Goal: Check status: Check status

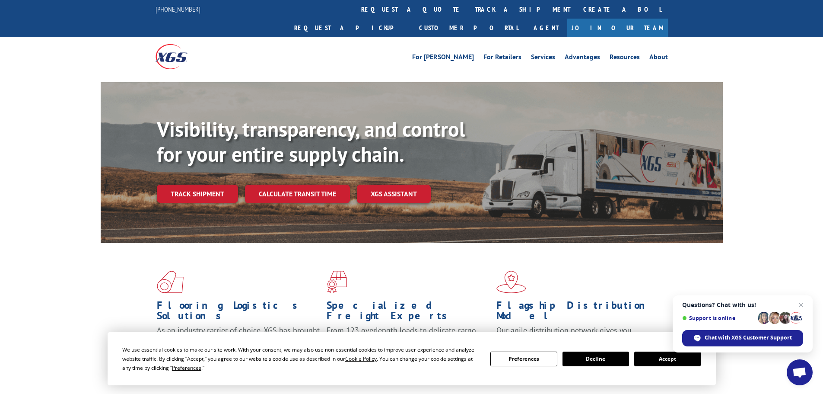
drag, startPoint x: 373, startPoint y: 5, endPoint x: 377, endPoint y: 8, distance: 4.9
click at [468, 5] on link "track a shipment" at bounding box center [522, 9] width 108 height 19
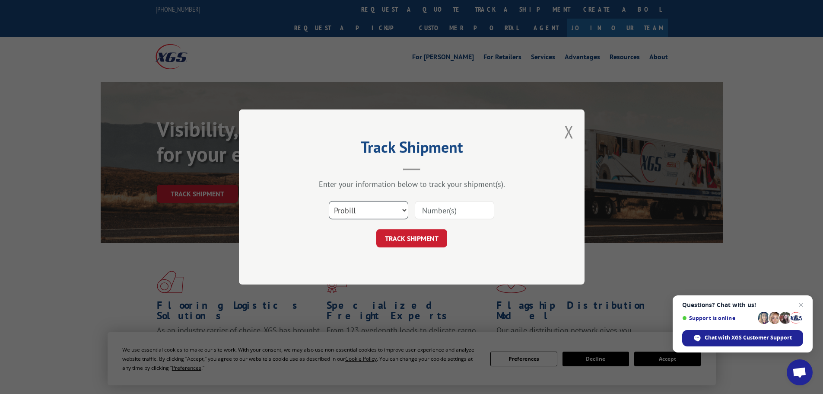
click at [386, 210] on select "Select category... Probill BOL PO" at bounding box center [369, 210] width 80 height 18
select select "bol"
click at [329, 201] on select "Select category... Probill BOL PO" at bounding box center [369, 210] width 80 height 18
click at [446, 208] on input at bounding box center [455, 210] width 80 height 18
paste input "2402545"
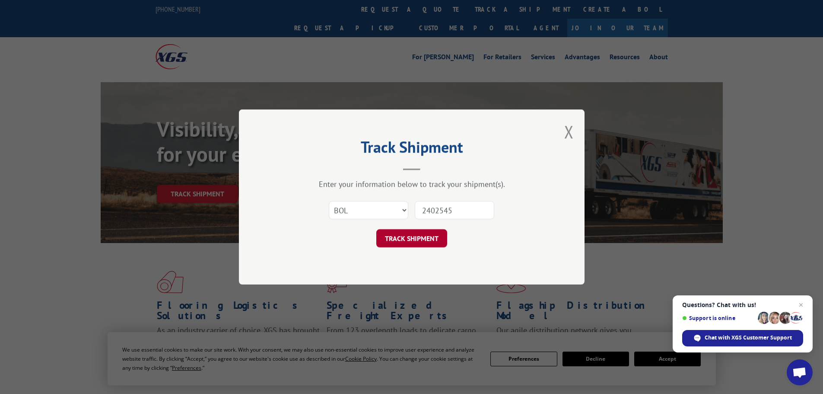
type input "2402545"
click at [405, 237] on button "TRACK SHIPMENT" at bounding box center [411, 238] width 71 height 18
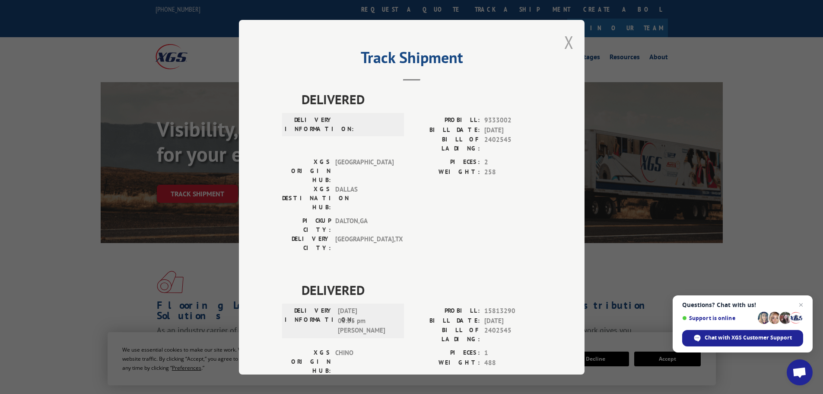
click at [565, 41] on button "Close modal" at bounding box center [569, 42] width 10 height 23
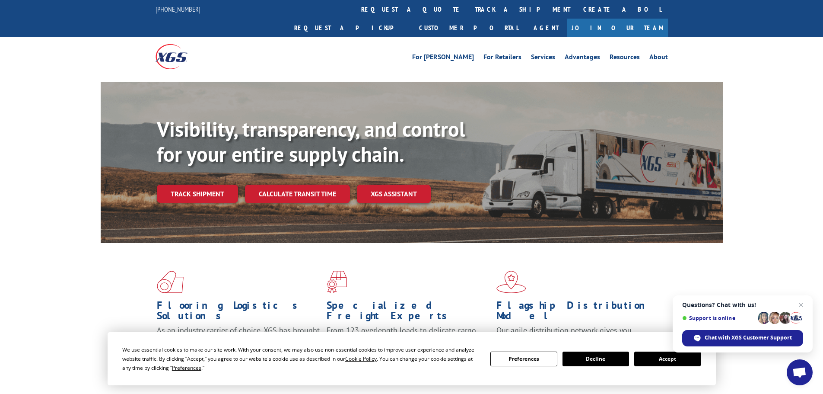
click at [468, 8] on link "track a shipment" at bounding box center [522, 9] width 108 height 19
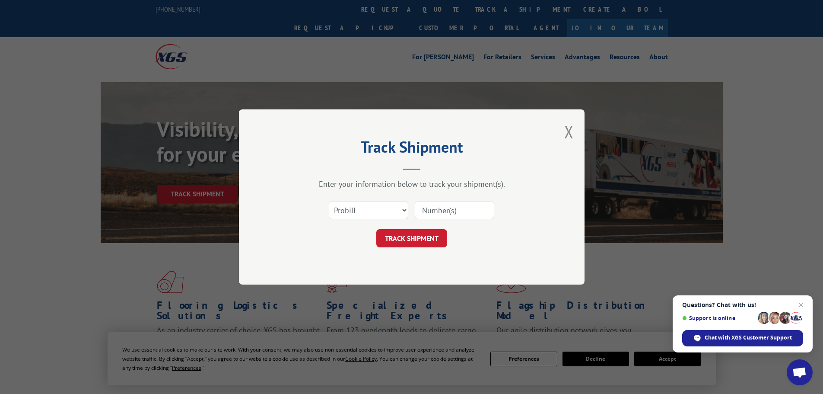
click at [439, 212] on input at bounding box center [455, 210] width 80 height 18
paste input "17473191"
type input "17473191"
click at [419, 243] on button "TRACK SHIPMENT" at bounding box center [411, 238] width 71 height 18
